Goal: Task Accomplishment & Management: Manage account settings

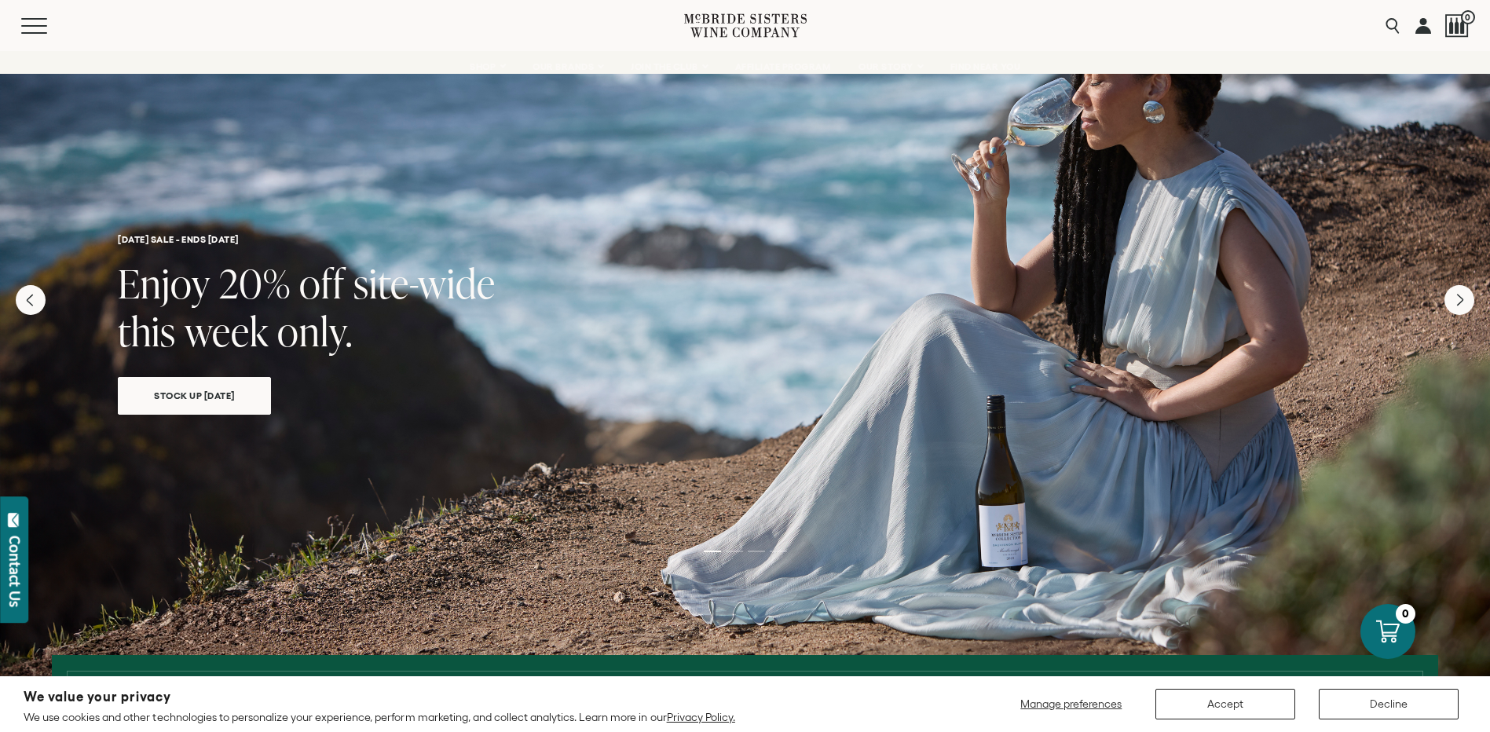
click at [1417, 31] on link at bounding box center [1423, 25] width 16 height 51
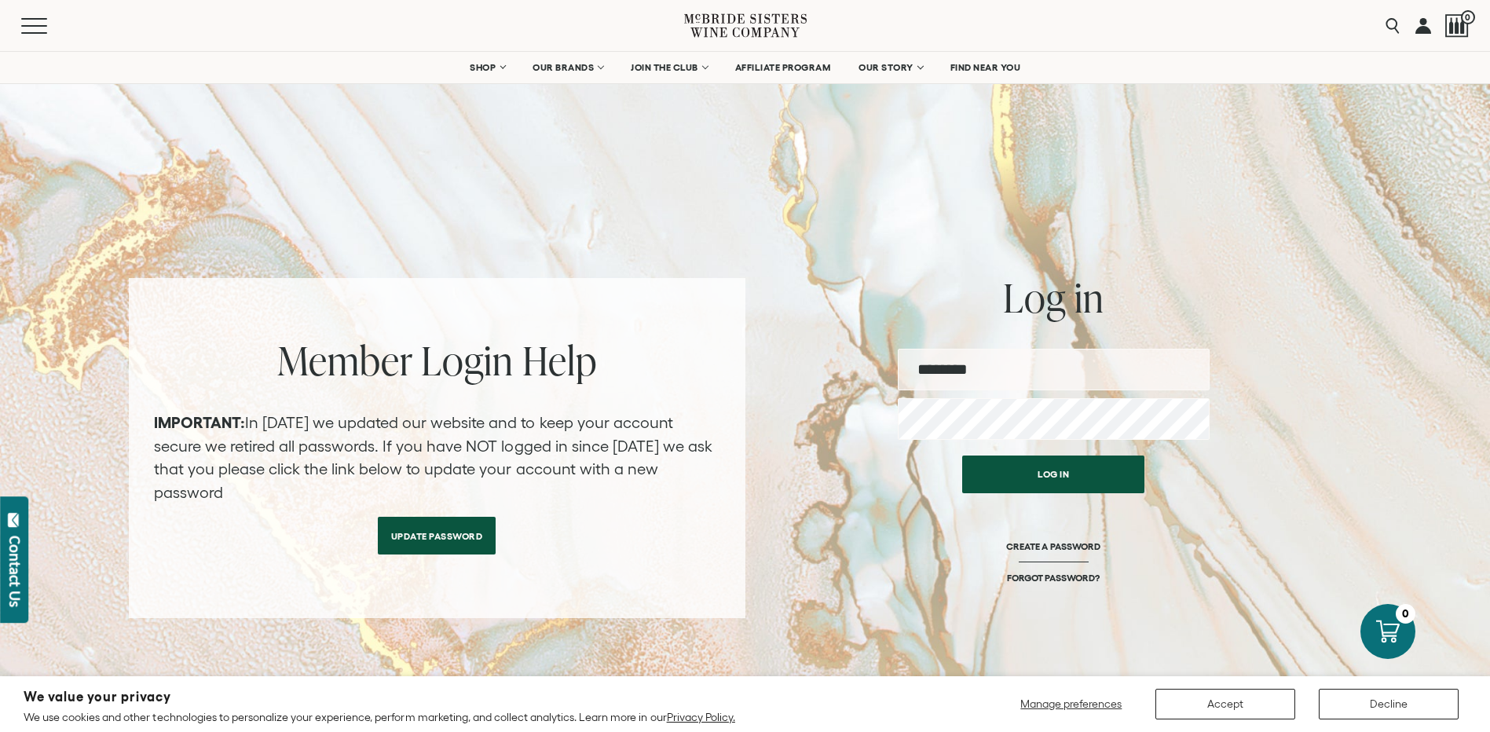
click at [1048, 345] on div "Log in Username Password Log in CREATE A PASSWORD FORGOT PASSWORD?" at bounding box center [1054, 448] width 312 height 340
click at [1065, 364] on input "email" at bounding box center [1054, 370] width 312 height 42
click at [1044, 373] on input "email" at bounding box center [1054, 370] width 312 height 42
type input "**********"
click at [962, 455] on button "Log in" at bounding box center [1053, 474] width 182 height 38
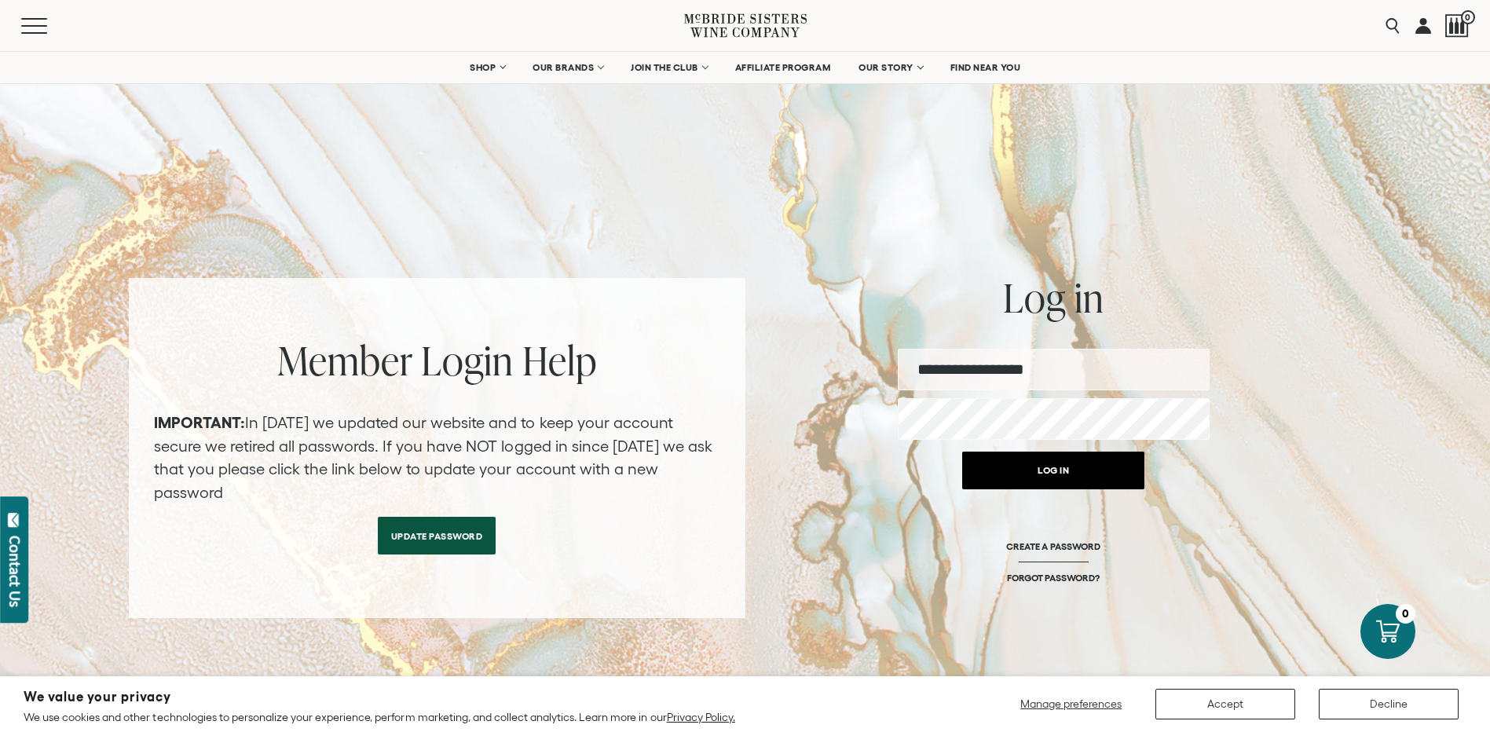
click at [1026, 472] on button "Log in" at bounding box center [1053, 471] width 182 height 38
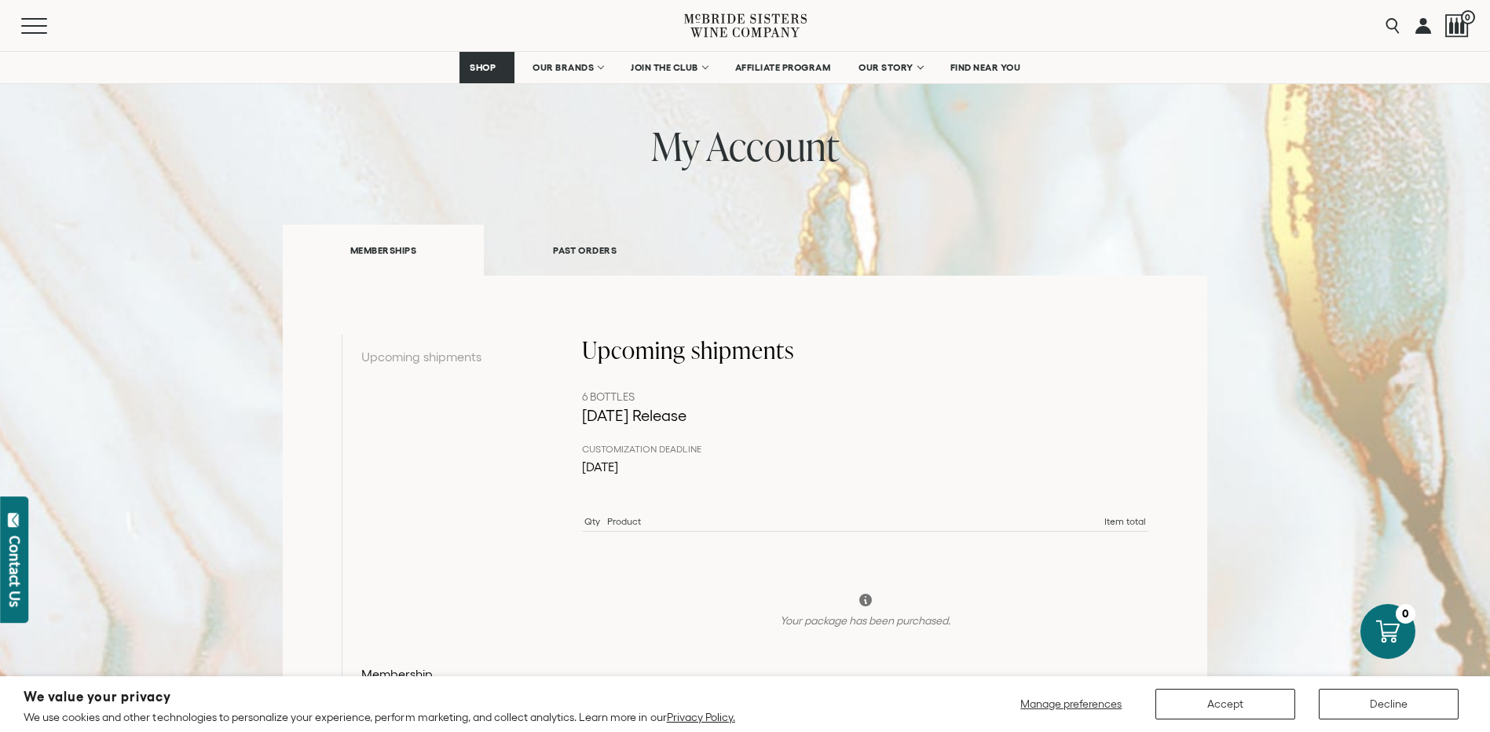
scroll to position [236, 0]
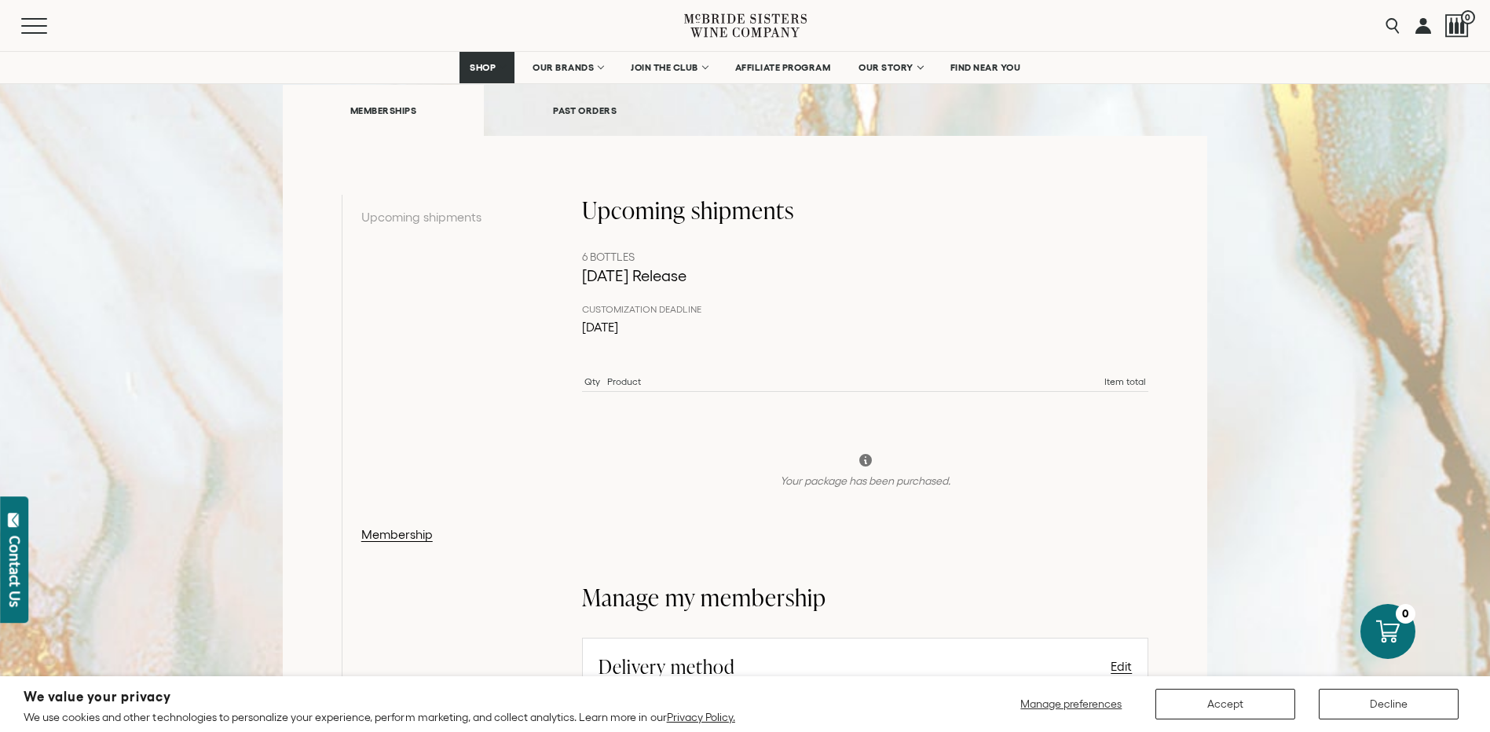
click at [576, 115] on link "PAST ORDERS" at bounding box center [585, 110] width 202 height 54
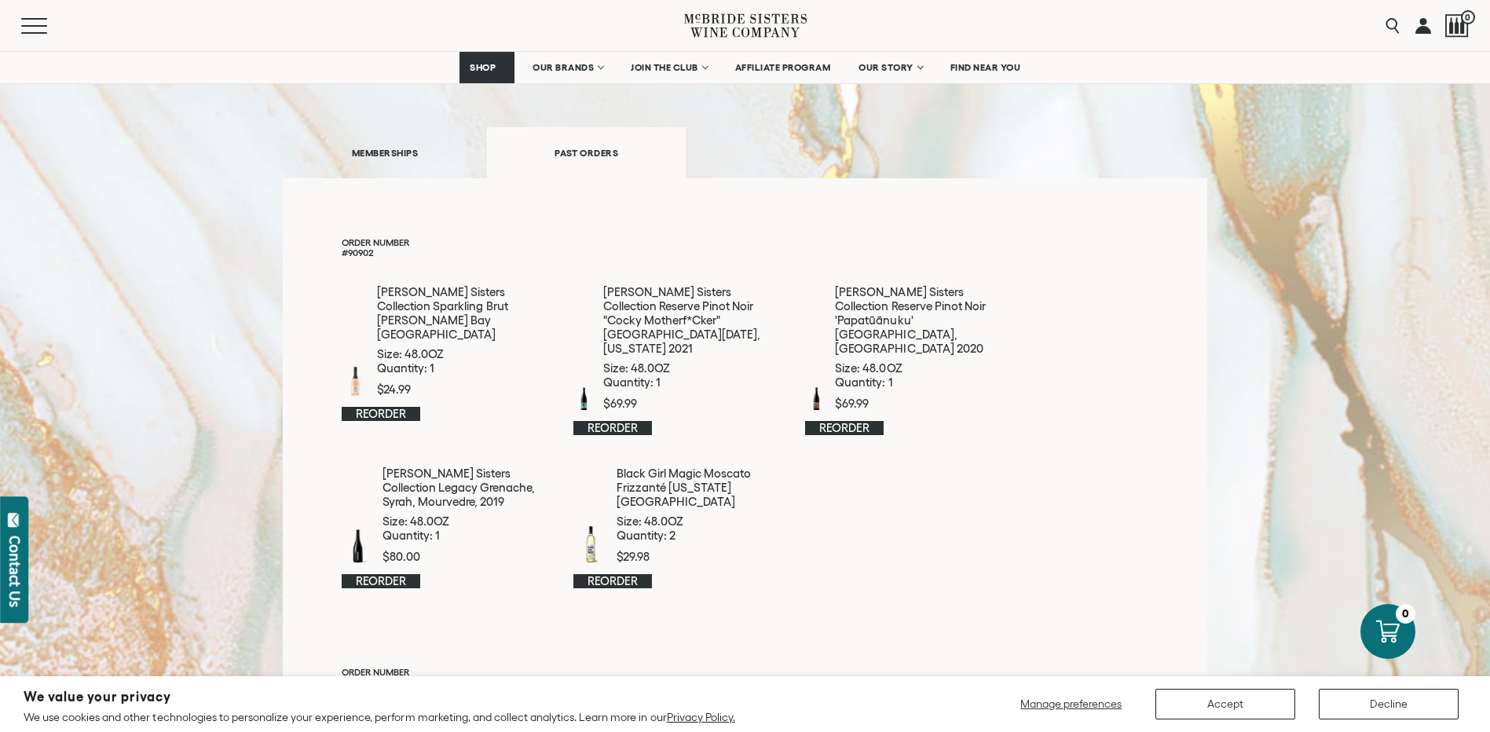
scroll to position [157, 0]
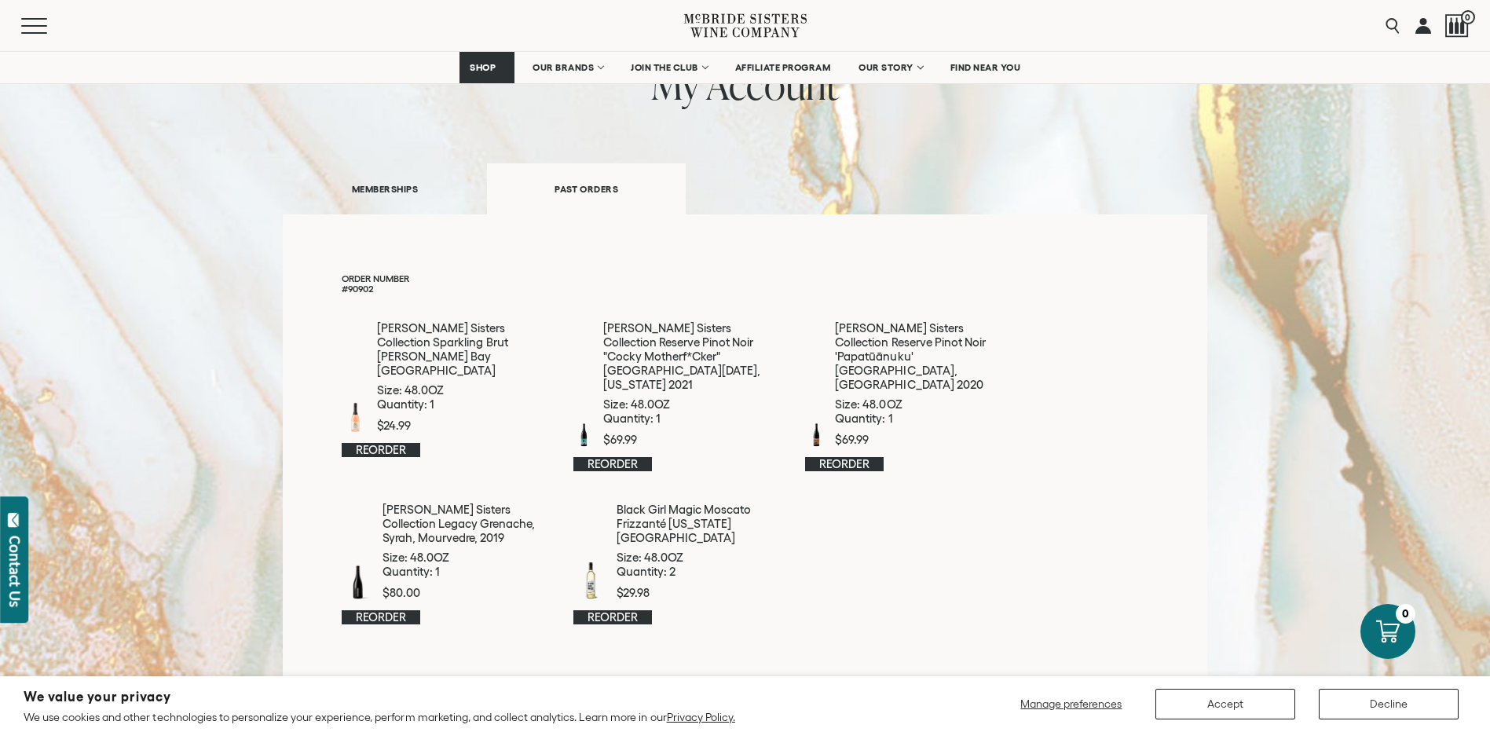
click at [379, 201] on link "MEMBERSHIPS" at bounding box center [385, 189] width 204 height 54
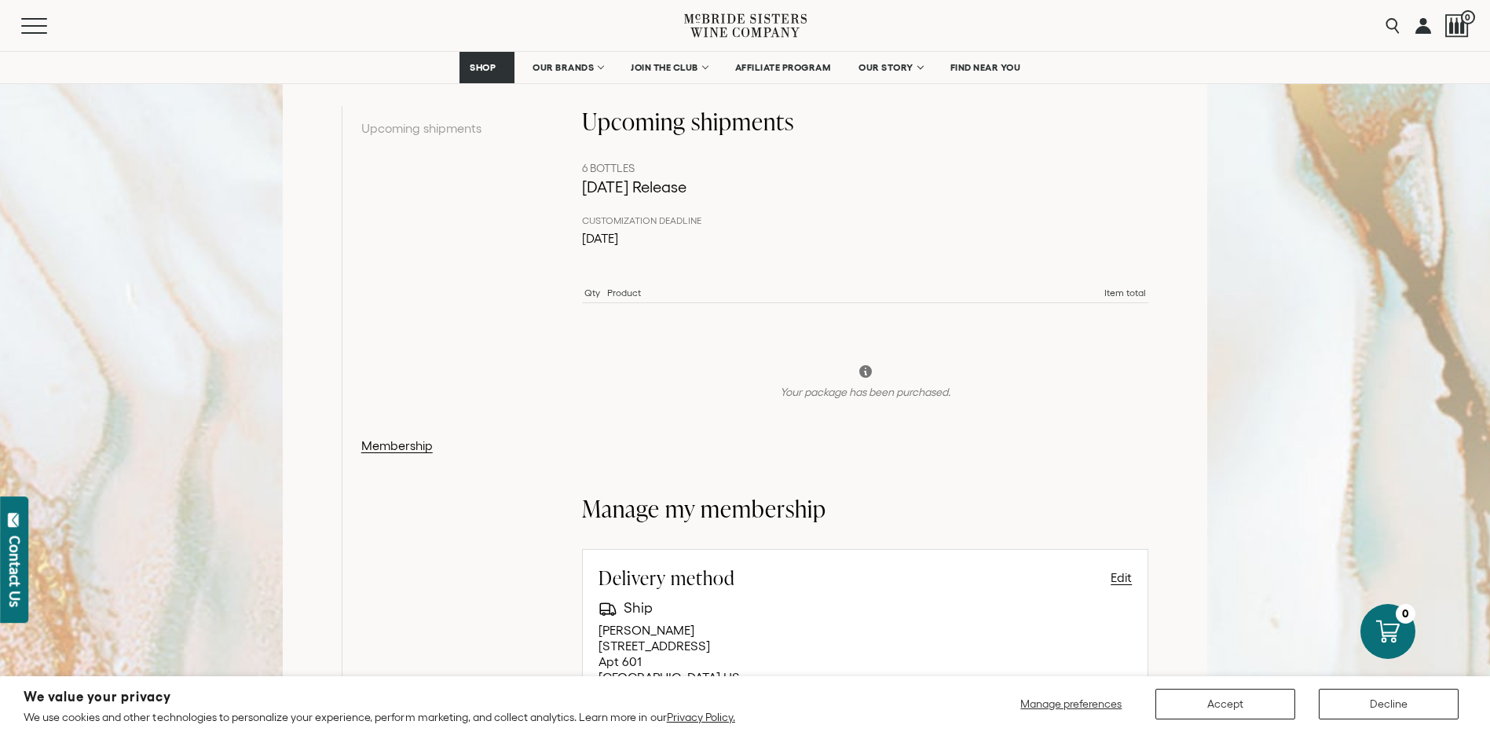
scroll to position [314, 0]
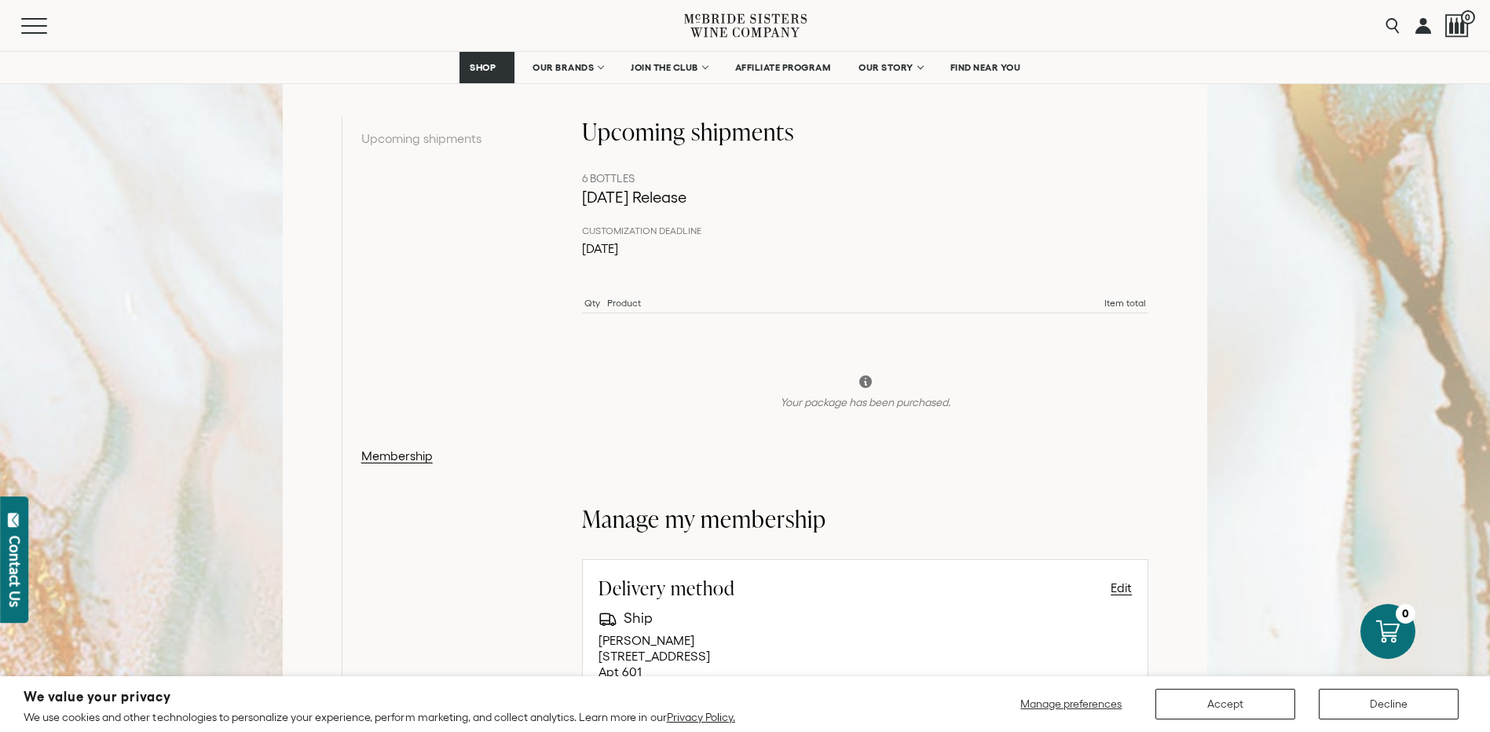
click at [867, 386] on icon at bounding box center [865, 381] width 13 height 13
click at [865, 379] on icon at bounding box center [866, 382] width 16 height 16
click at [864, 381] on icon at bounding box center [865, 381] width 13 height 13
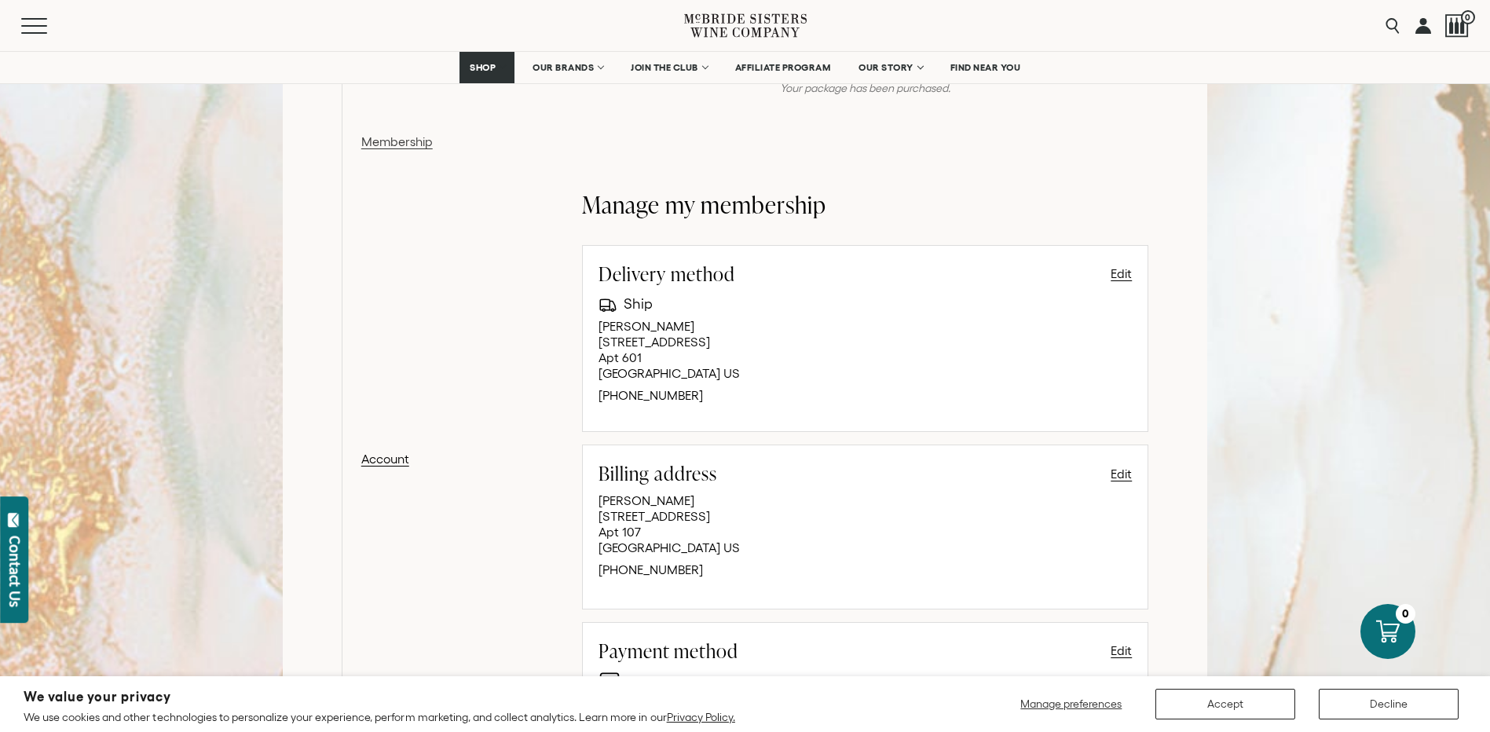
click at [383, 141] on link "Membership" at bounding box center [442, 284] width 163 height 305
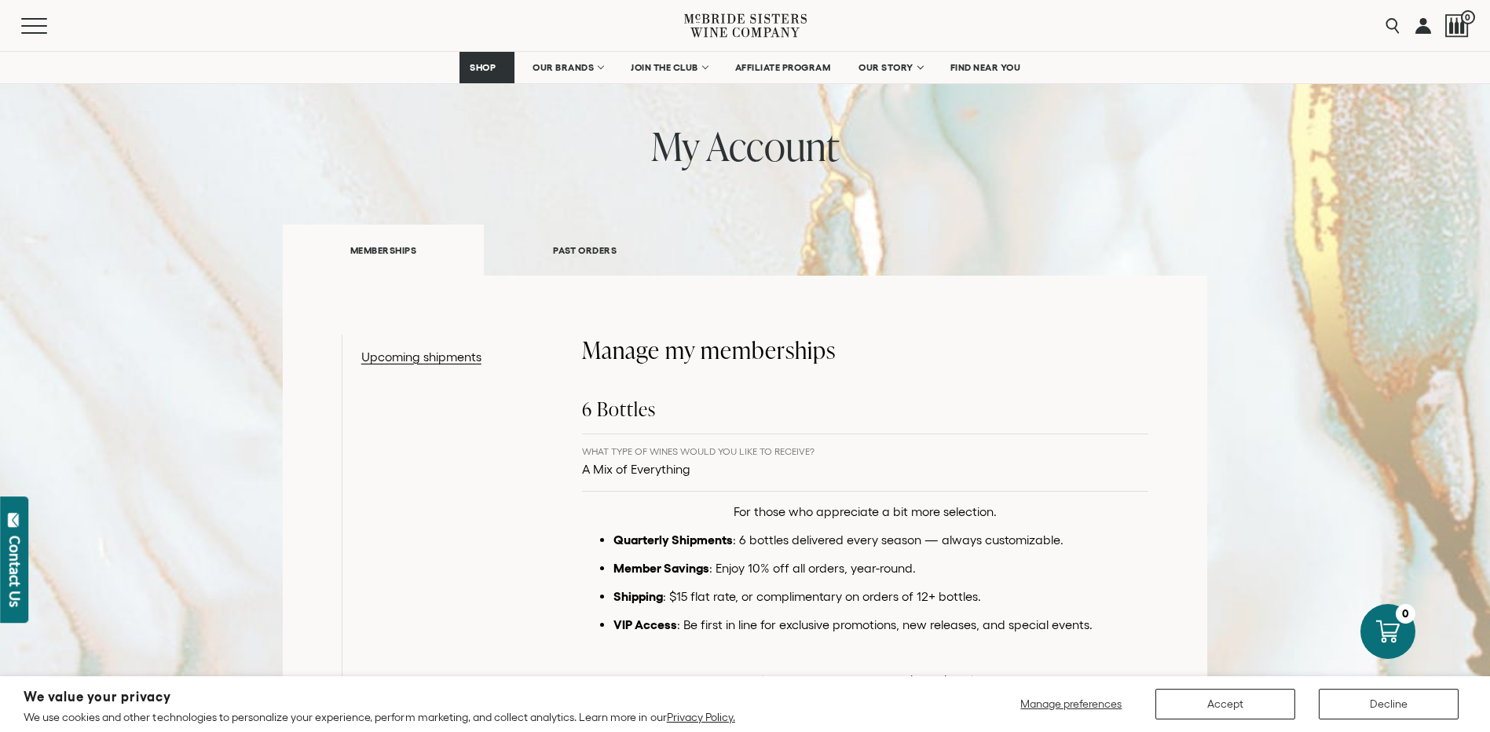
scroll to position [236, 0]
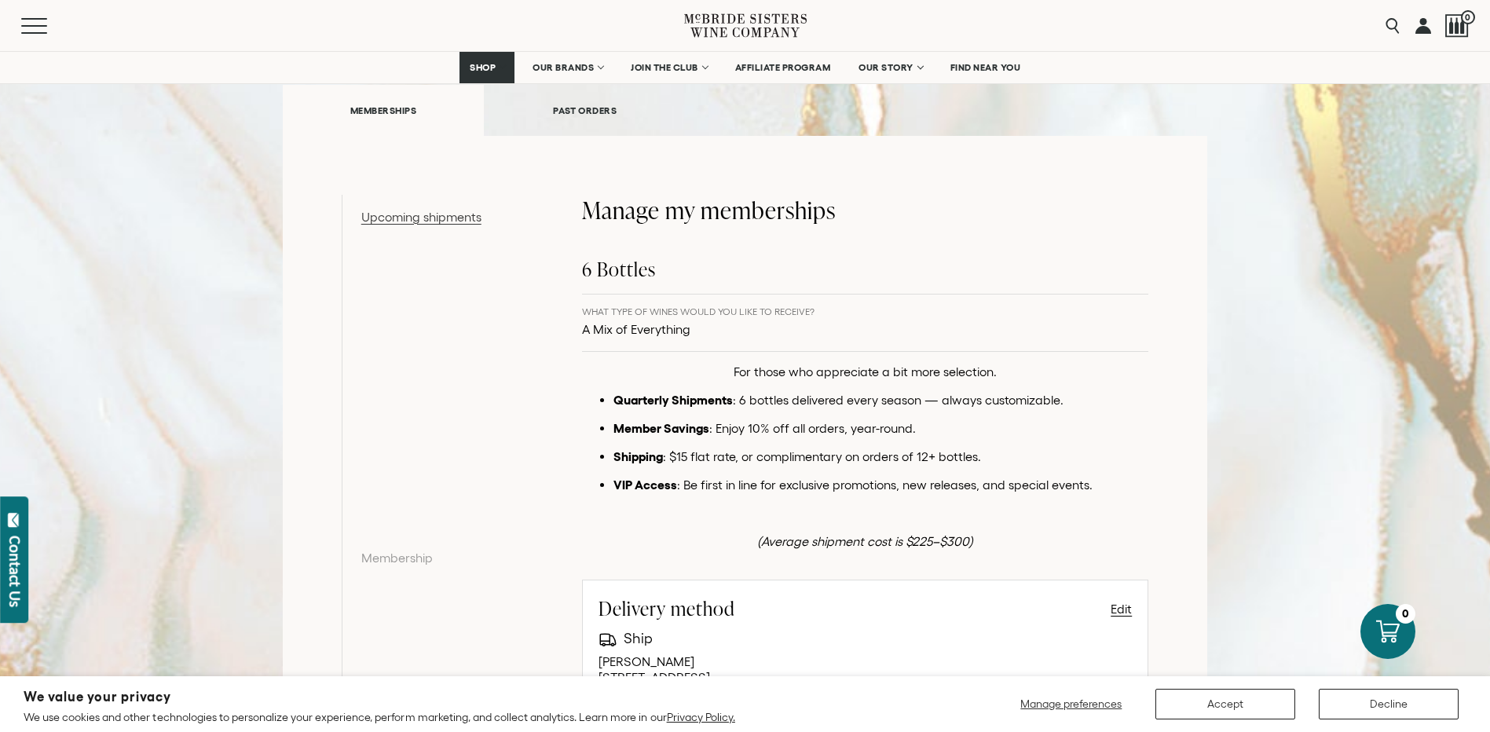
click at [404, 218] on link "Upcoming shipments" at bounding box center [442, 371] width 163 height 328
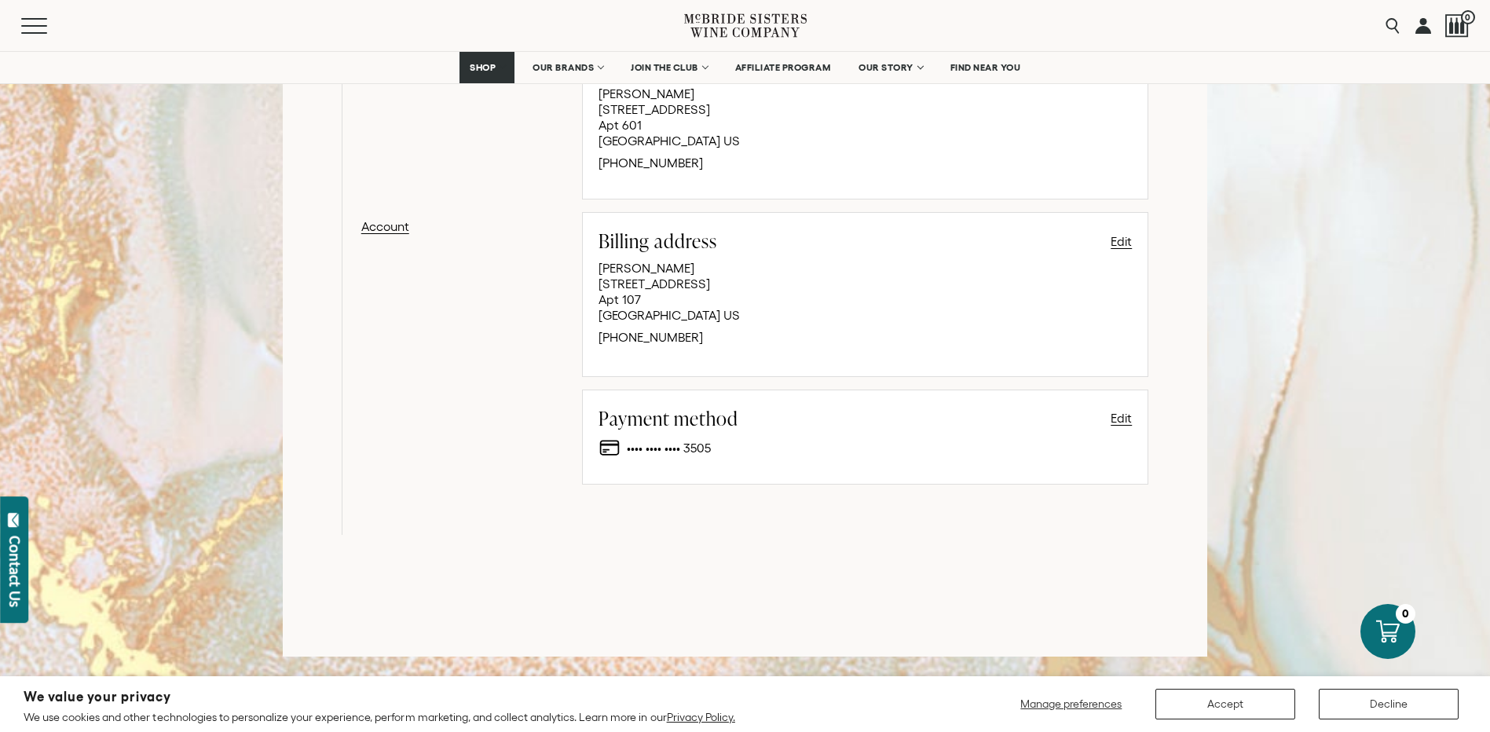
scroll to position [628, 0]
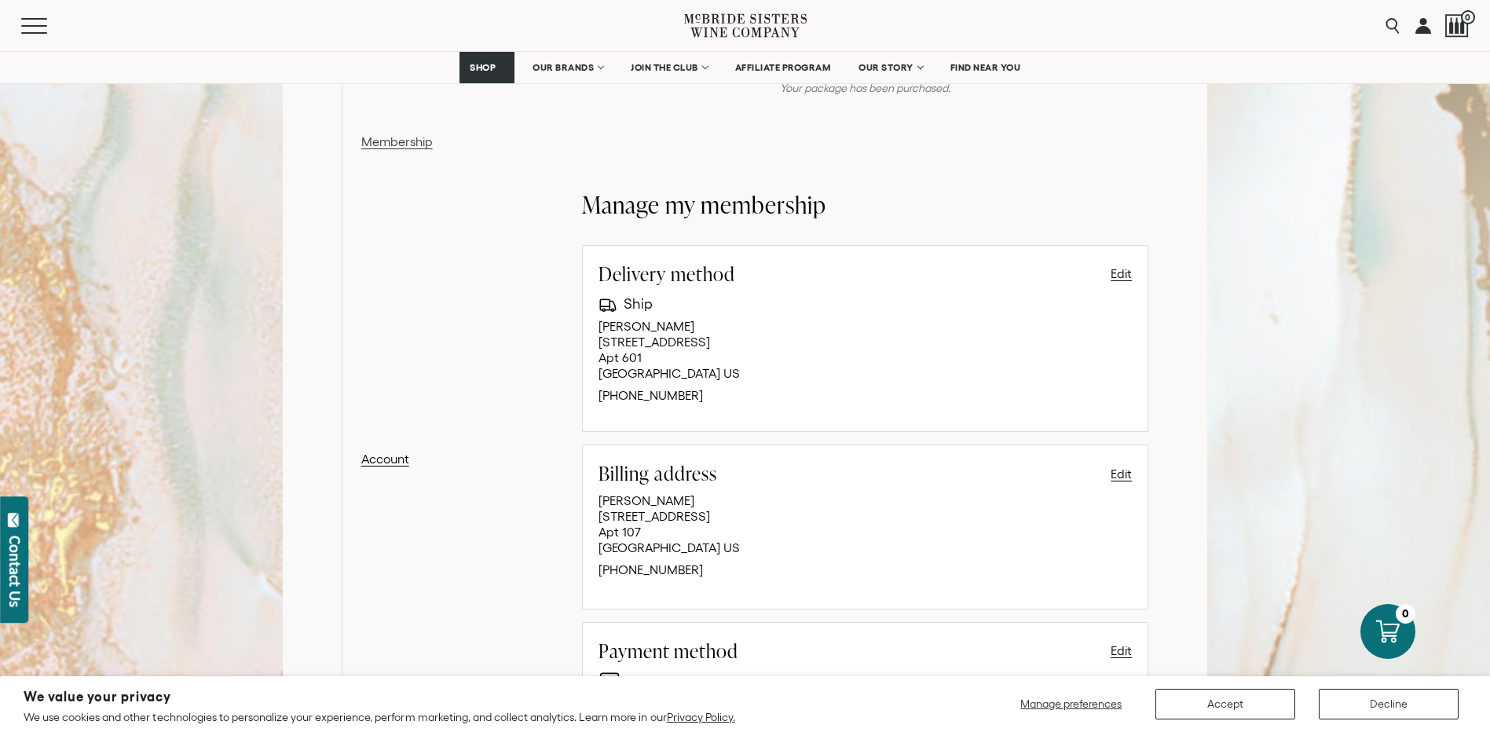
click at [422, 142] on link "Membership" at bounding box center [442, 284] width 163 height 305
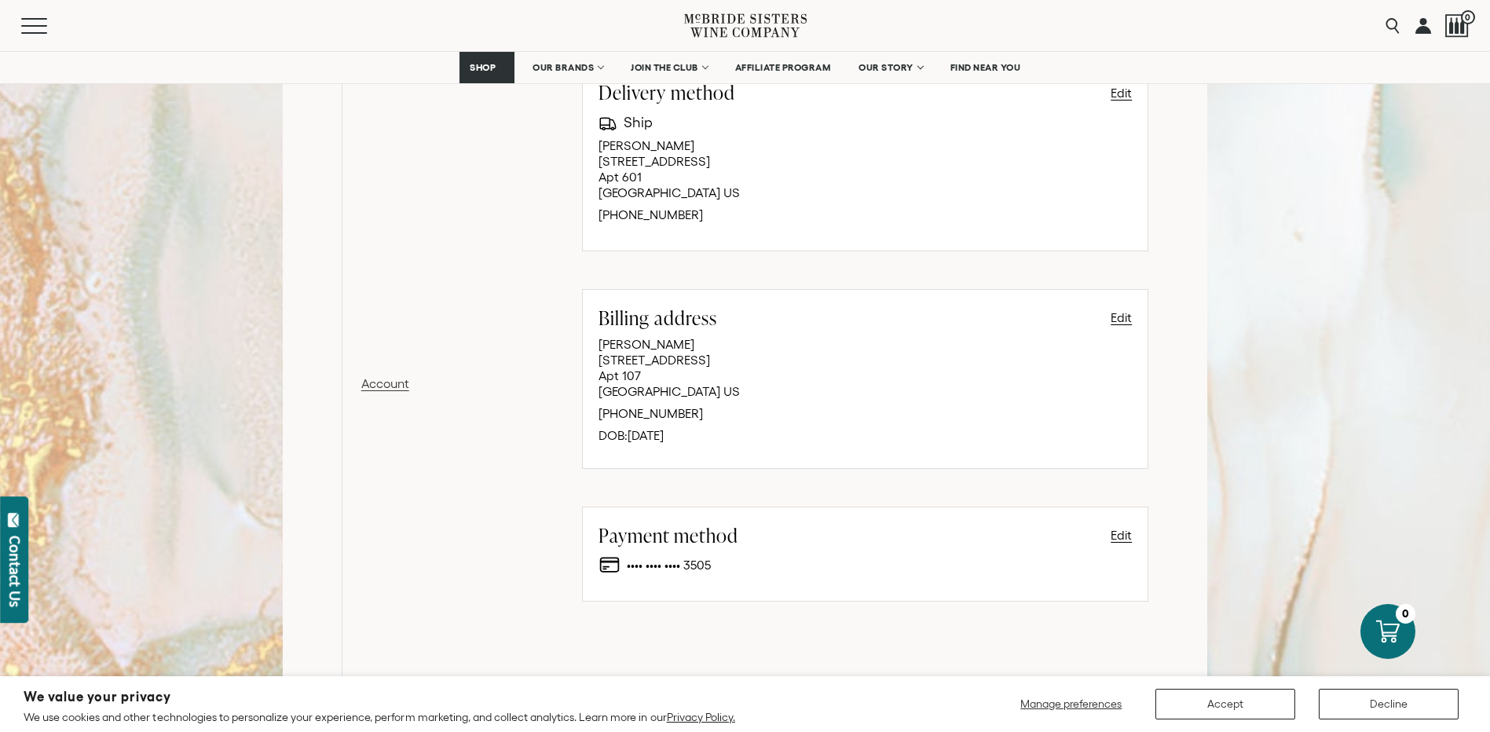
scroll to position [864, 0]
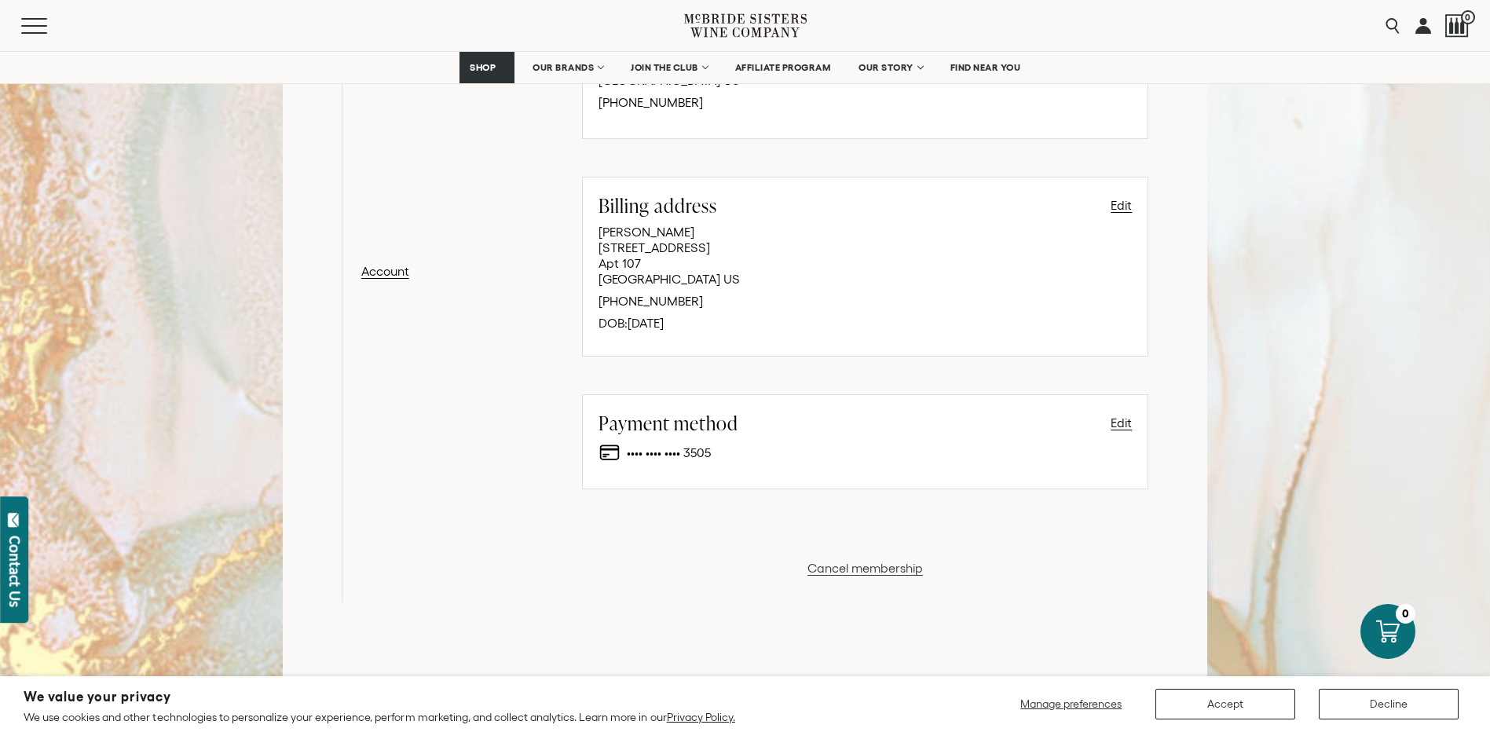
click at [847, 563] on button "Cancel membership" at bounding box center [864, 567] width 115 height 19
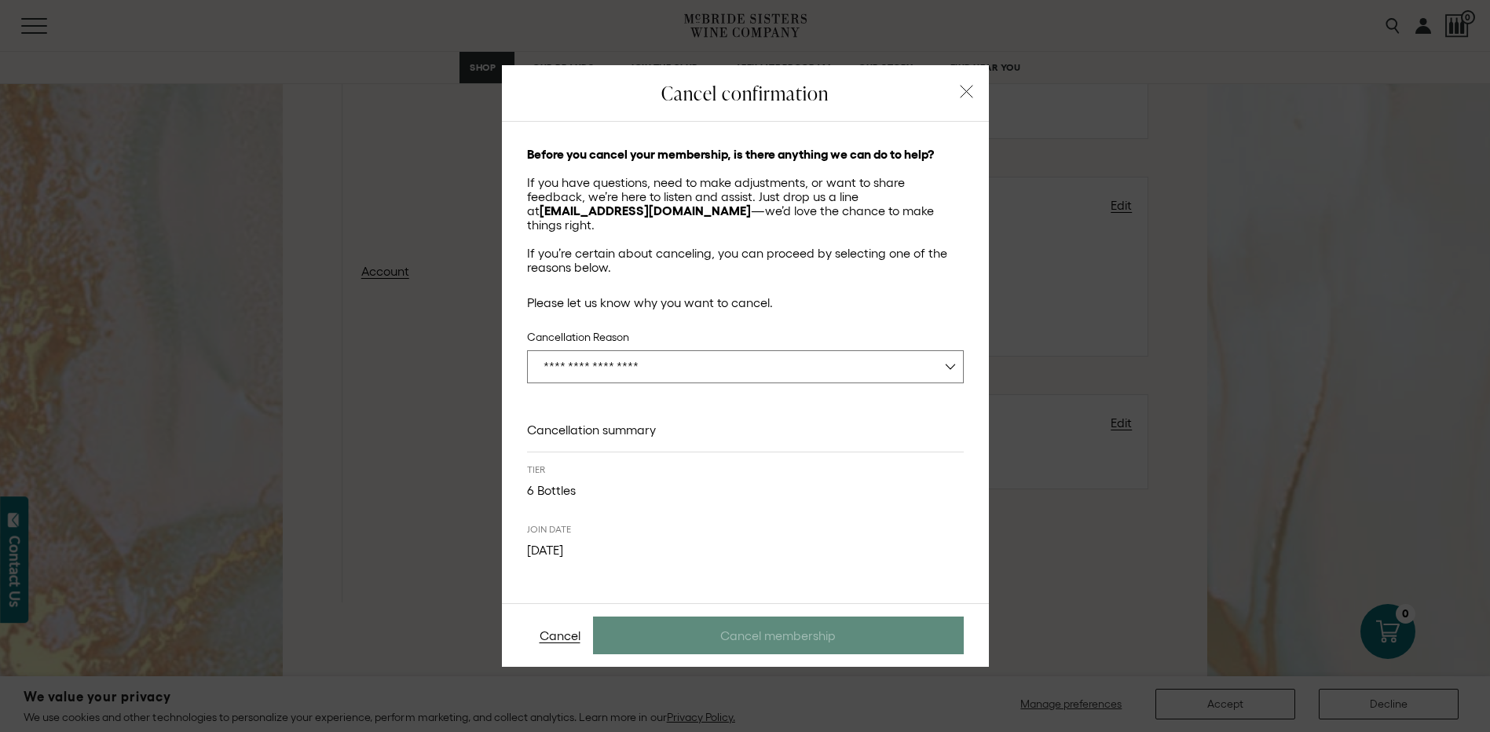
click at [675, 371] on select "**********" at bounding box center [745, 366] width 437 height 33
select select "**********"
click at [527, 350] on select "**********" at bounding box center [745, 366] width 437 height 33
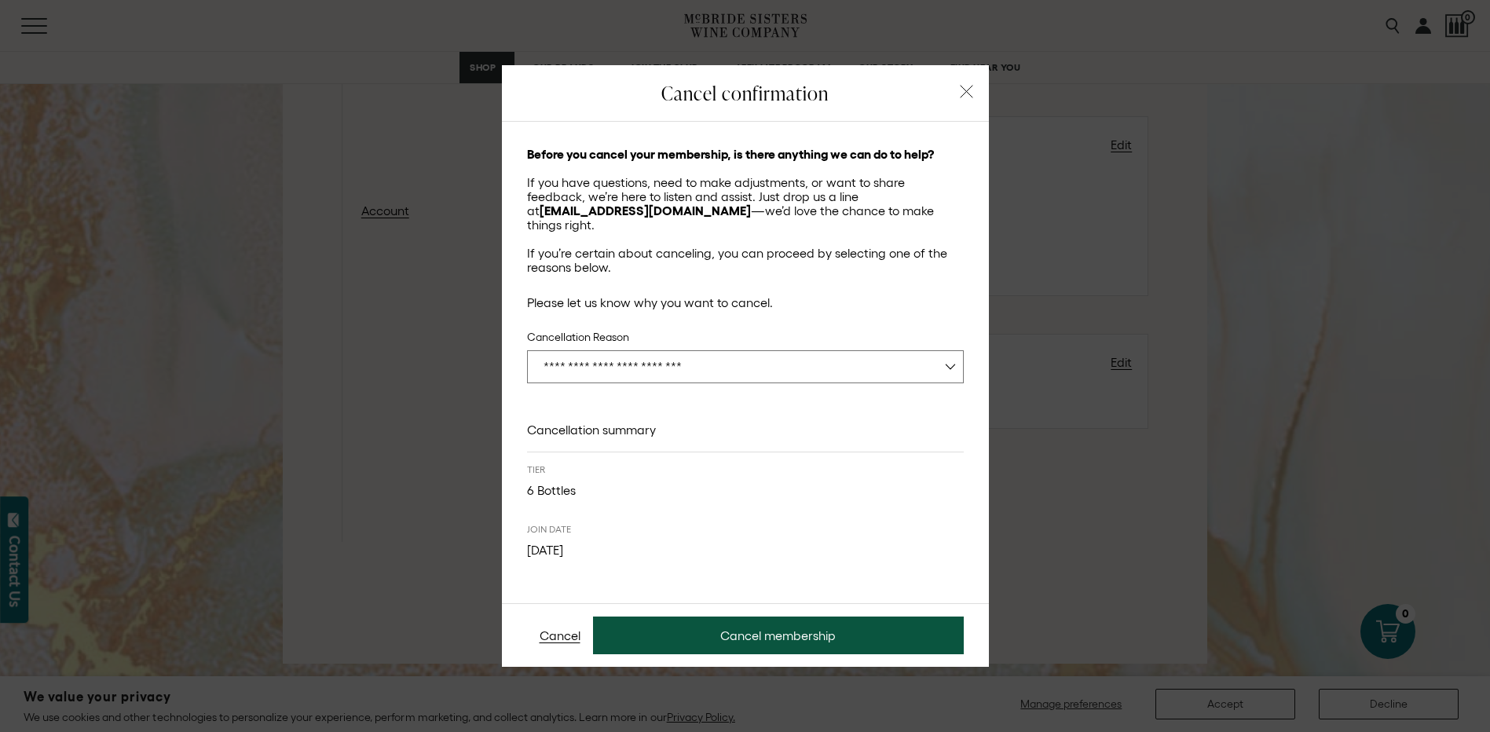
scroll to position [1021, 0]
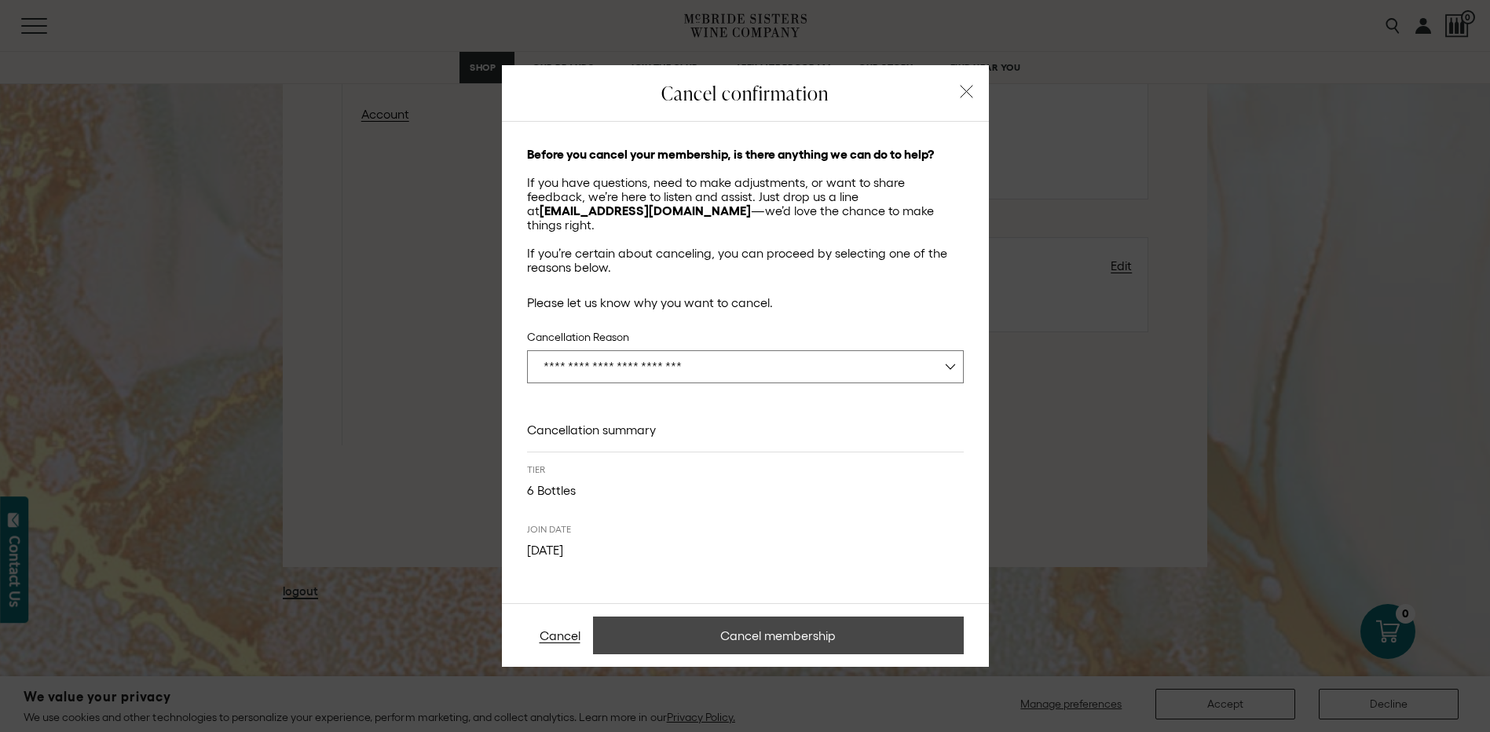
click at [748, 631] on button "Cancel membership" at bounding box center [778, 635] width 371 height 38
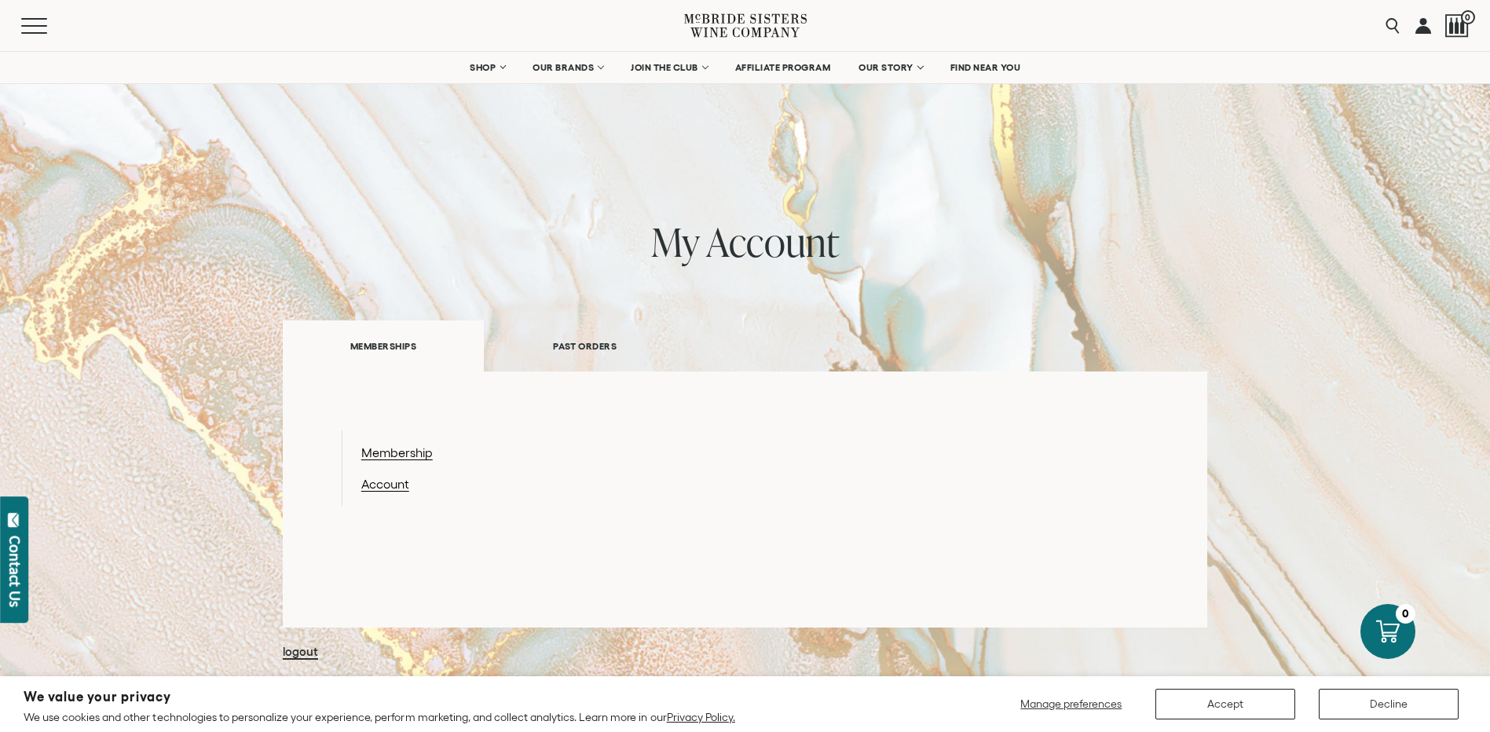
click at [588, 341] on link "PAST ORDERS" at bounding box center [585, 346] width 202 height 54
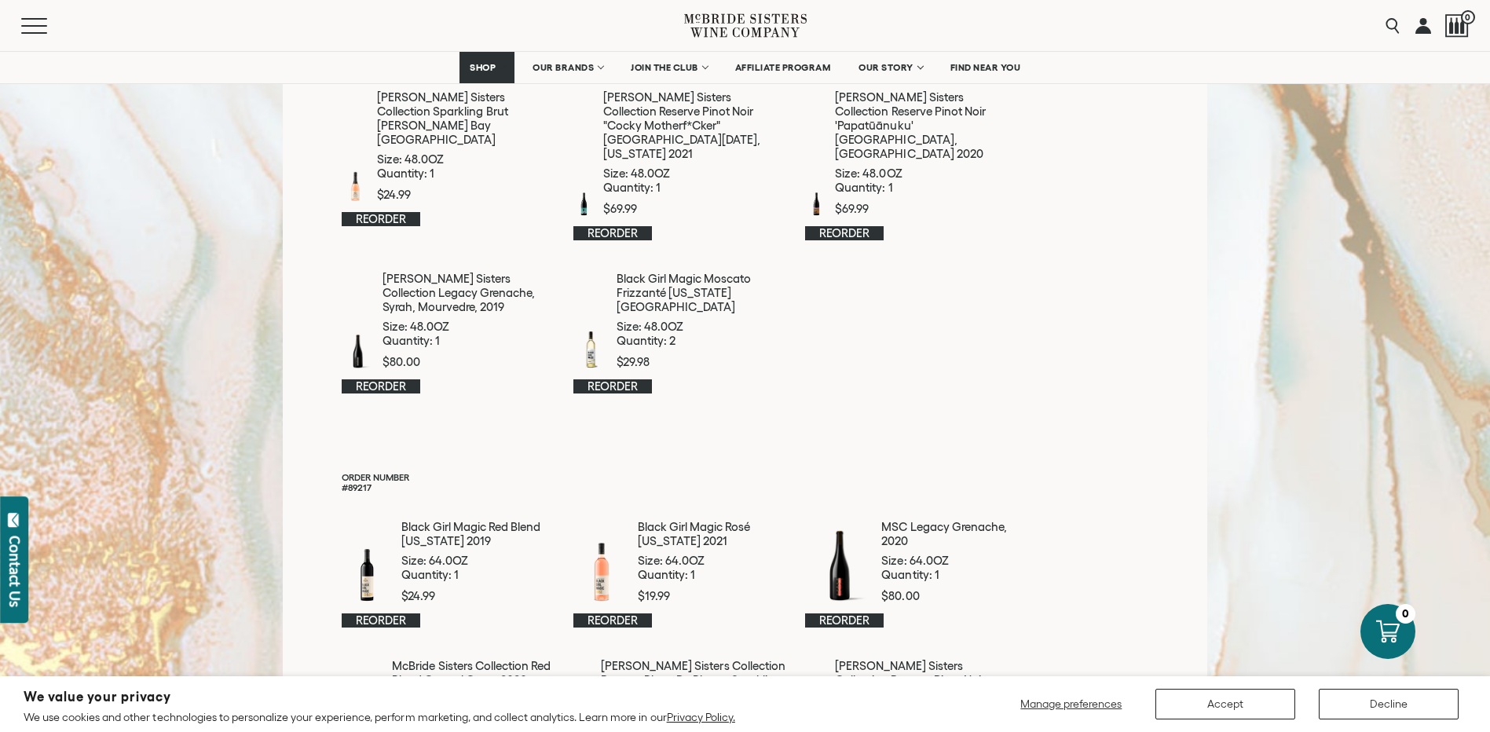
scroll to position [236, 0]
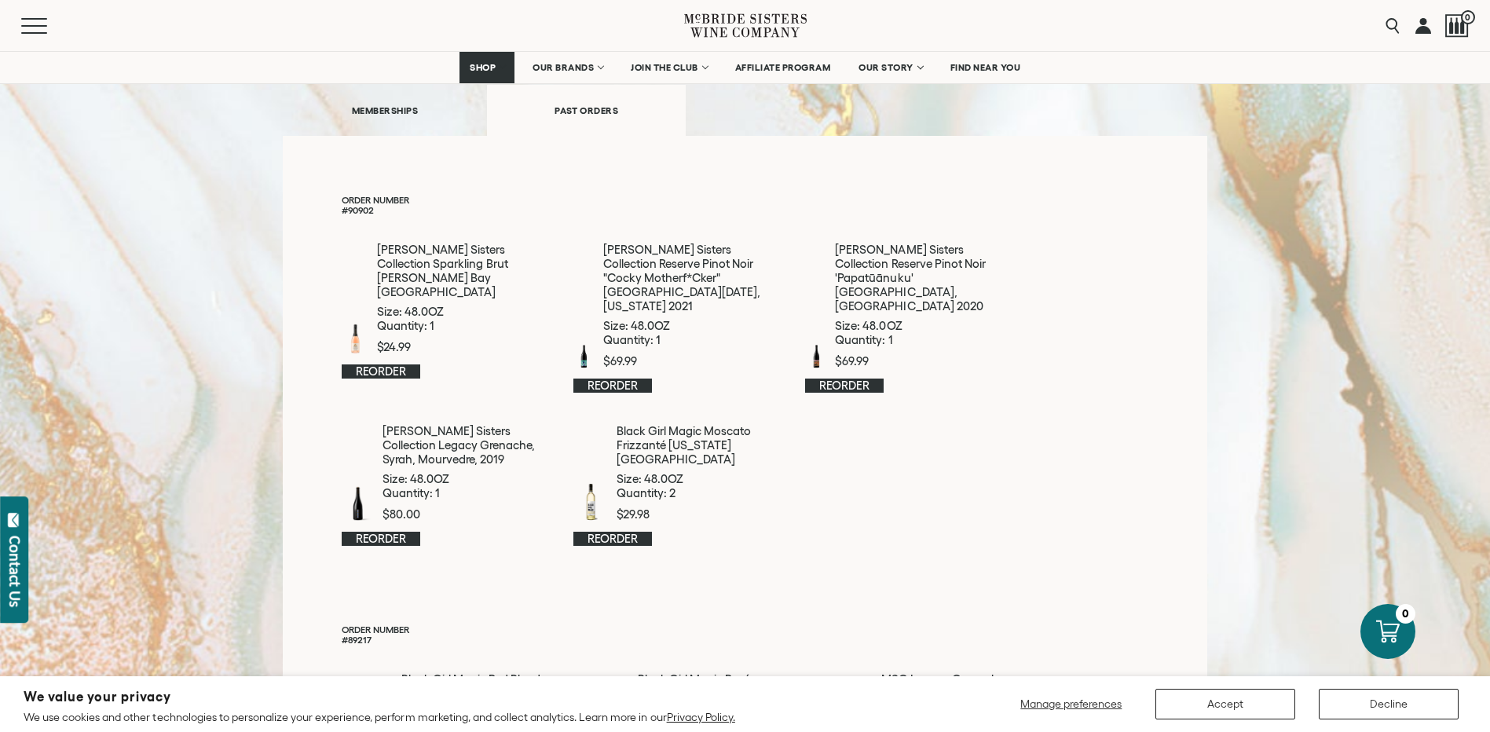
click at [583, 344] on div at bounding box center [584, 356] width 22 height 24
drag, startPoint x: 696, startPoint y: 233, endPoint x: 616, endPoint y: 251, distance: 81.9
click at [615, 247] on p "[PERSON_NAME] Sisters Collection Reserve Pinot Noir "Cocky Motherf*cker" [GEOGR…" at bounding box center [694, 278] width 182 height 71
click at [623, 379] on link "Reorder" at bounding box center [612, 386] width 79 height 14
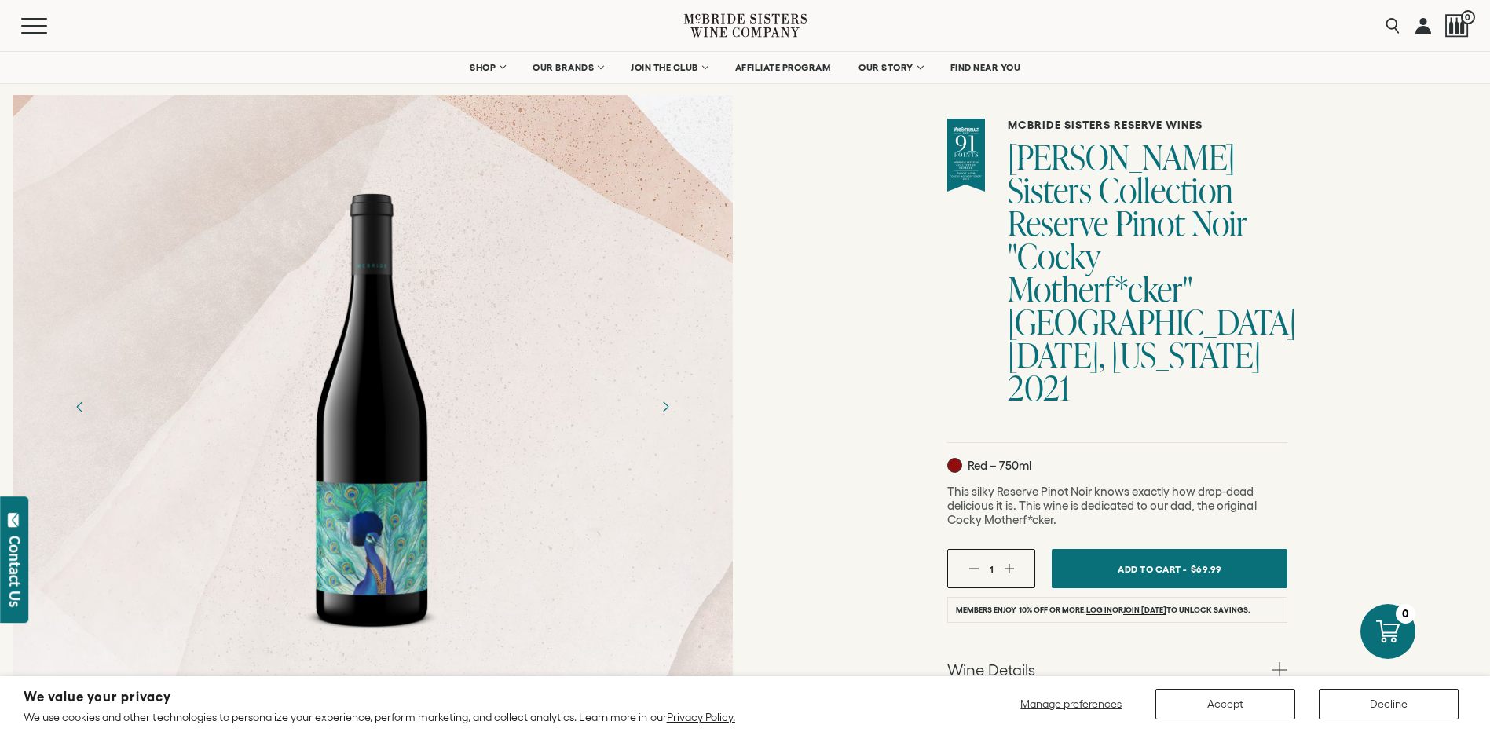
scroll to position [79, 0]
